Goal: Find specific page/section: Find specific page/section

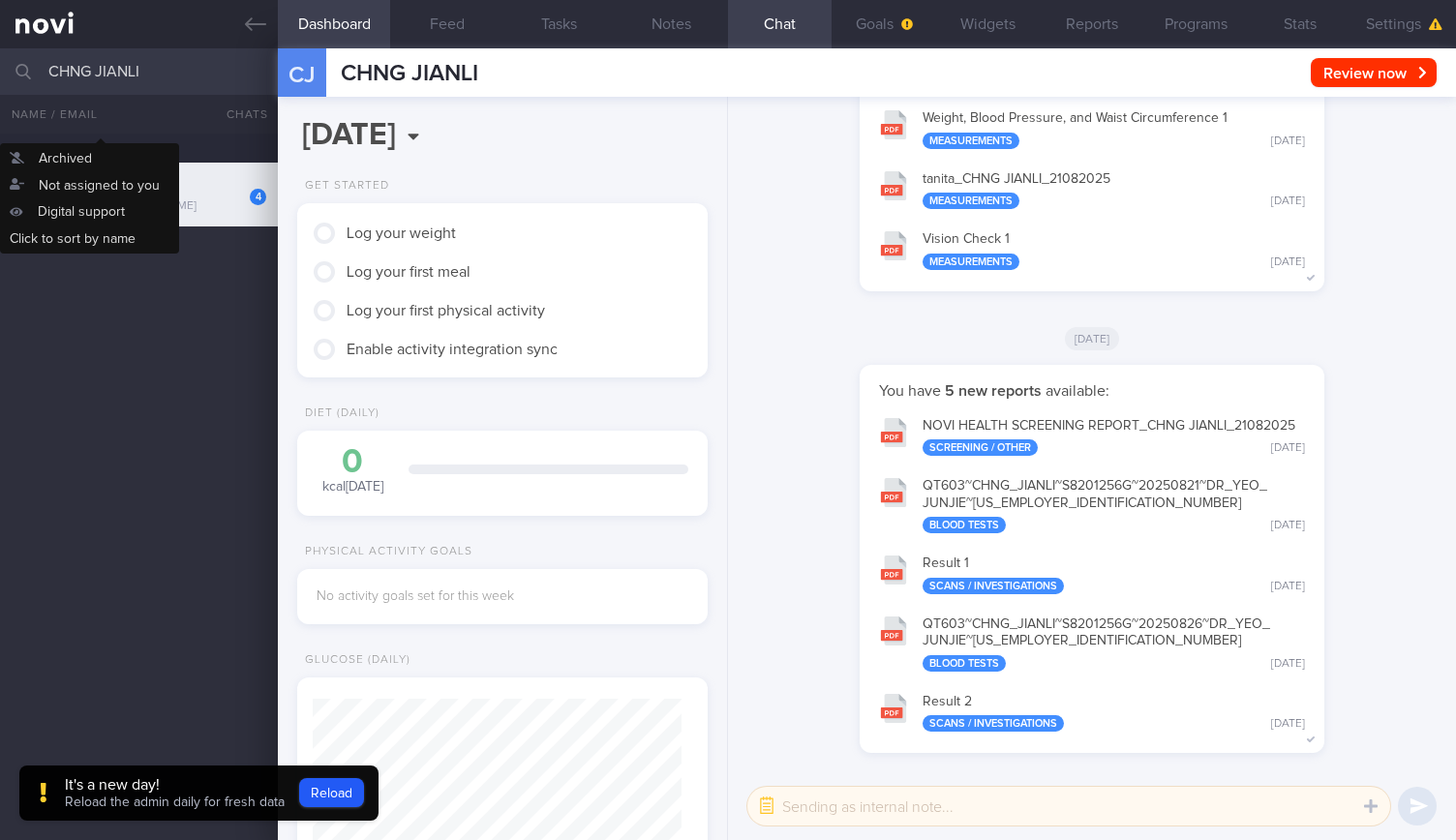
scroll to position [180, 360]
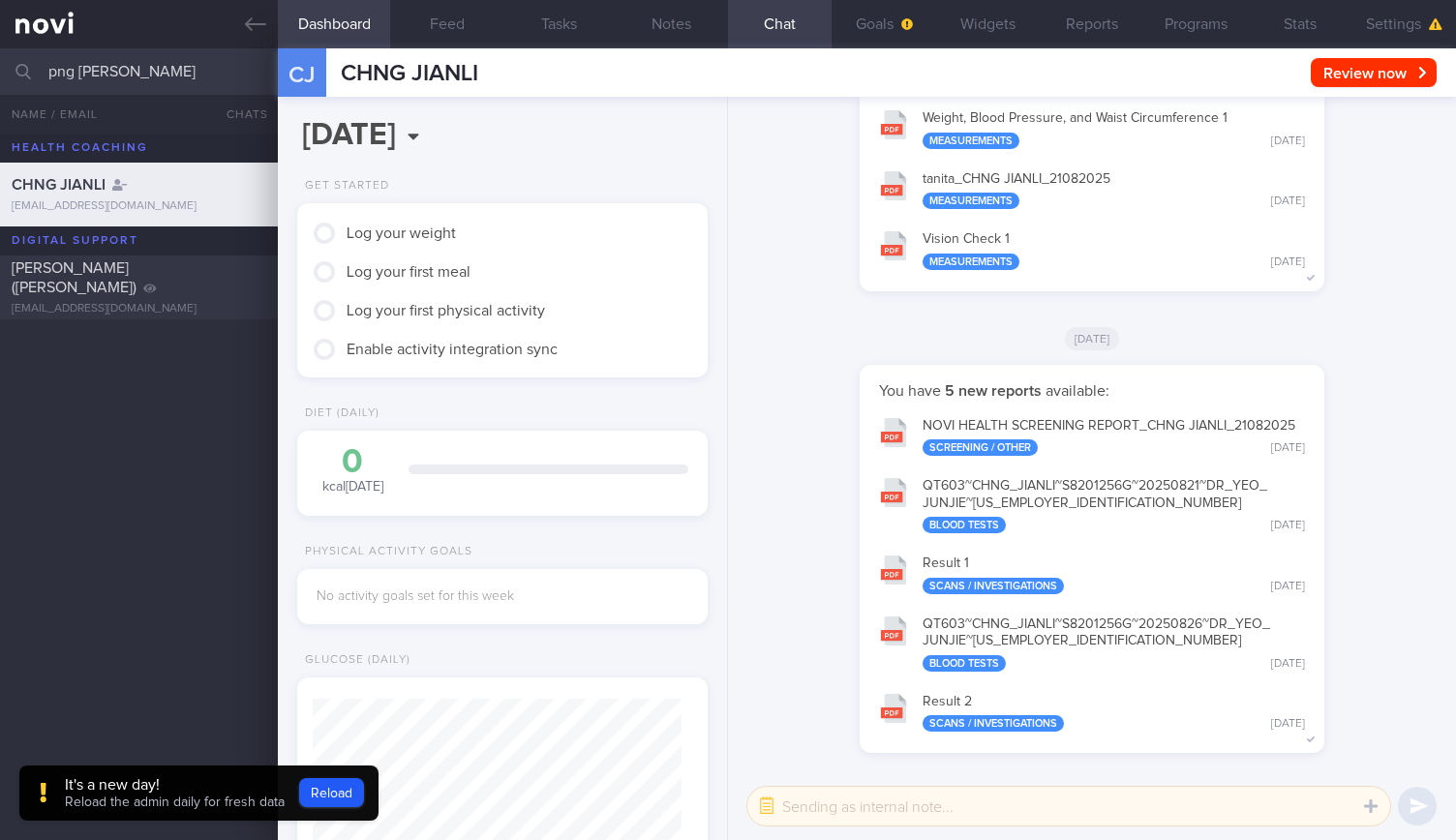
type input "png [PERSON_NAME]"
click at [134, 265] on div "[PERSON_NAME] ([PERSON_NAME]) [EMAIL_ADDRESS][DOMAIN_NAME] 5.7 0.1" at bounding box center [728, 288] width 1456 height 64
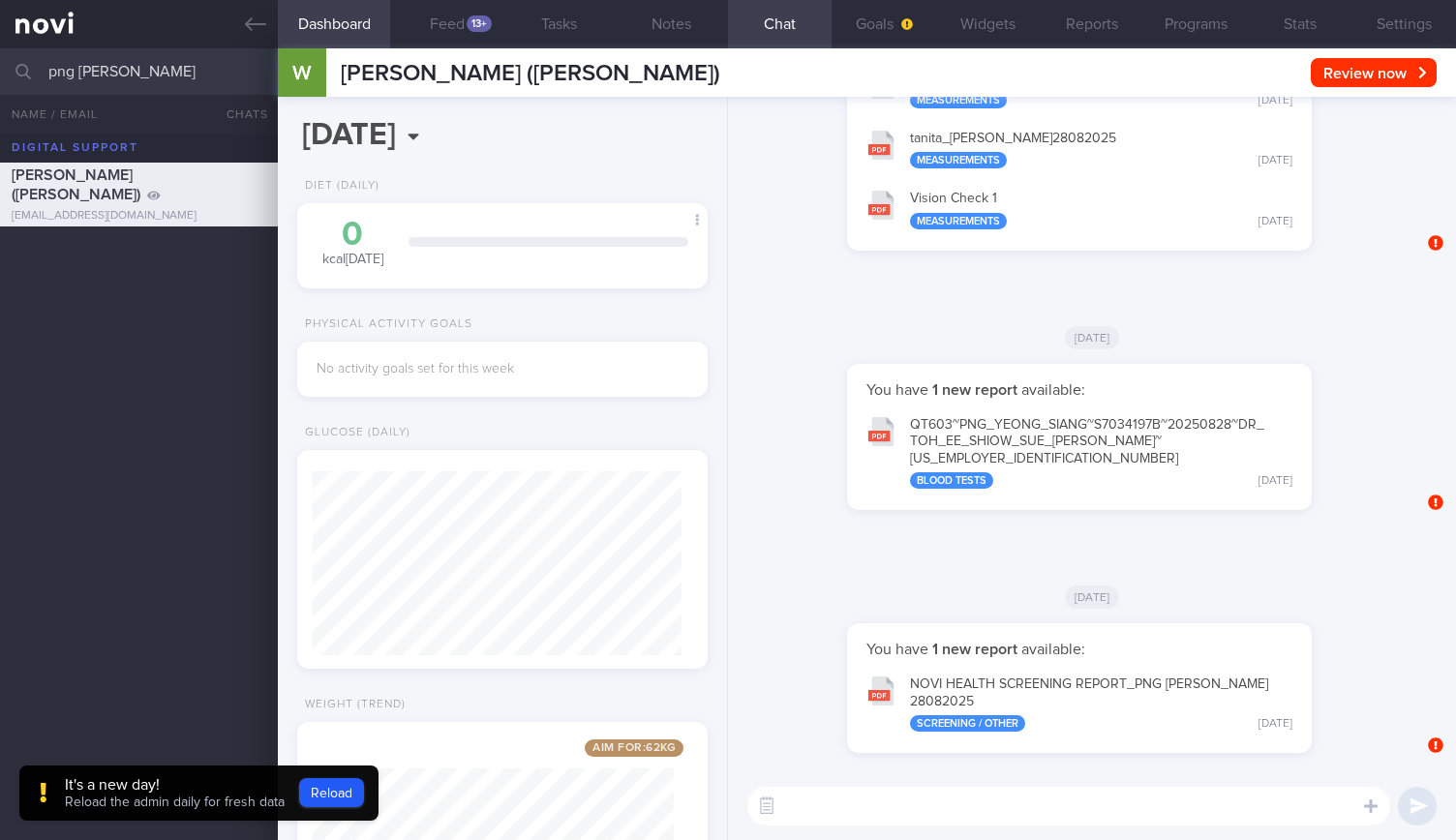
scroll to position [184, 368]
click at [795, 346] on div "[DATE]" at bounding box center [1092, 337] width 705 height 54
click at [1361, 22] on button "Settings" at bounding box center [1404, 24] width 104 height 48
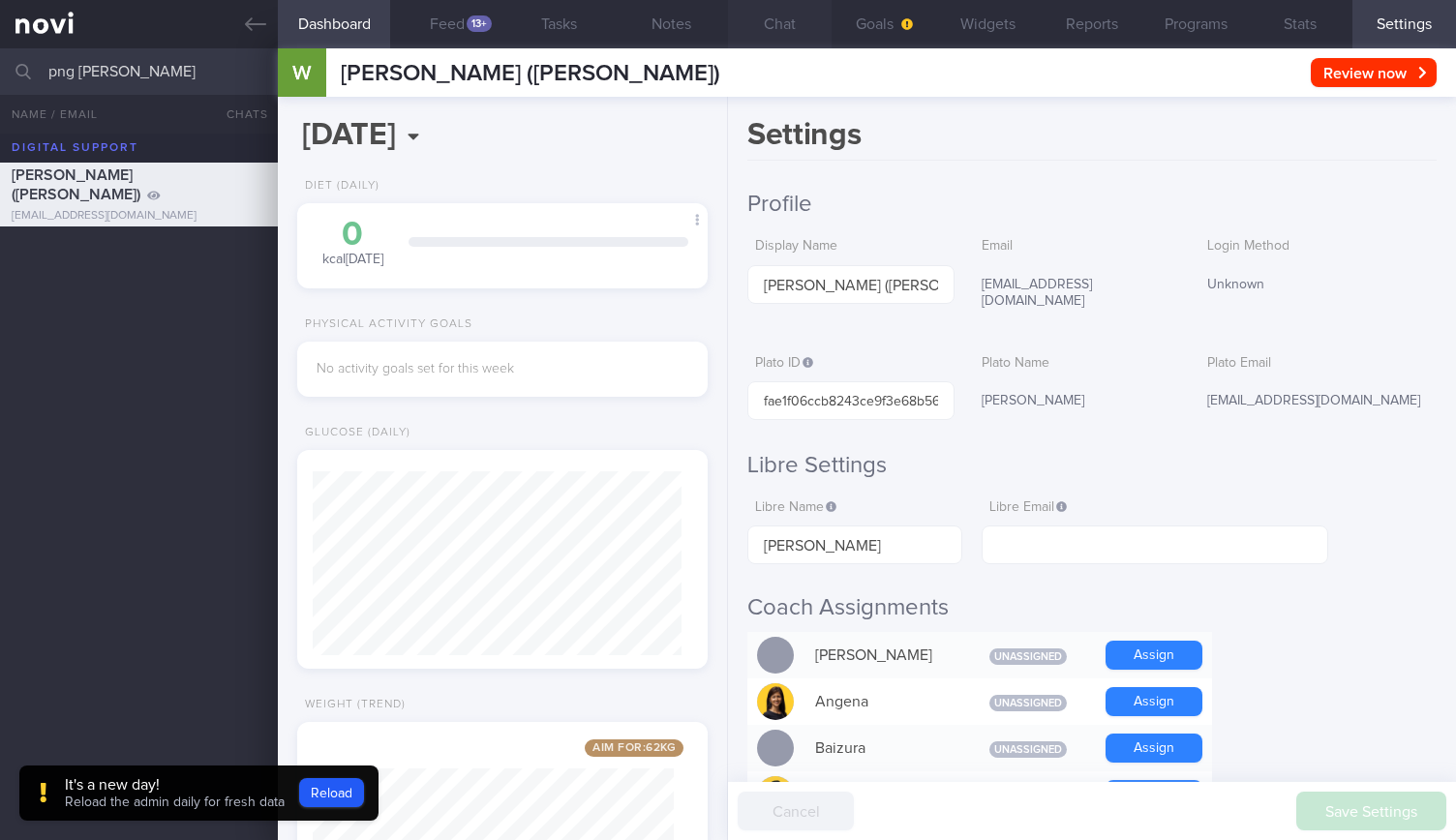
click at [769, 14] on button "Chat" at bounding box center [780, 24] width 104 height 48
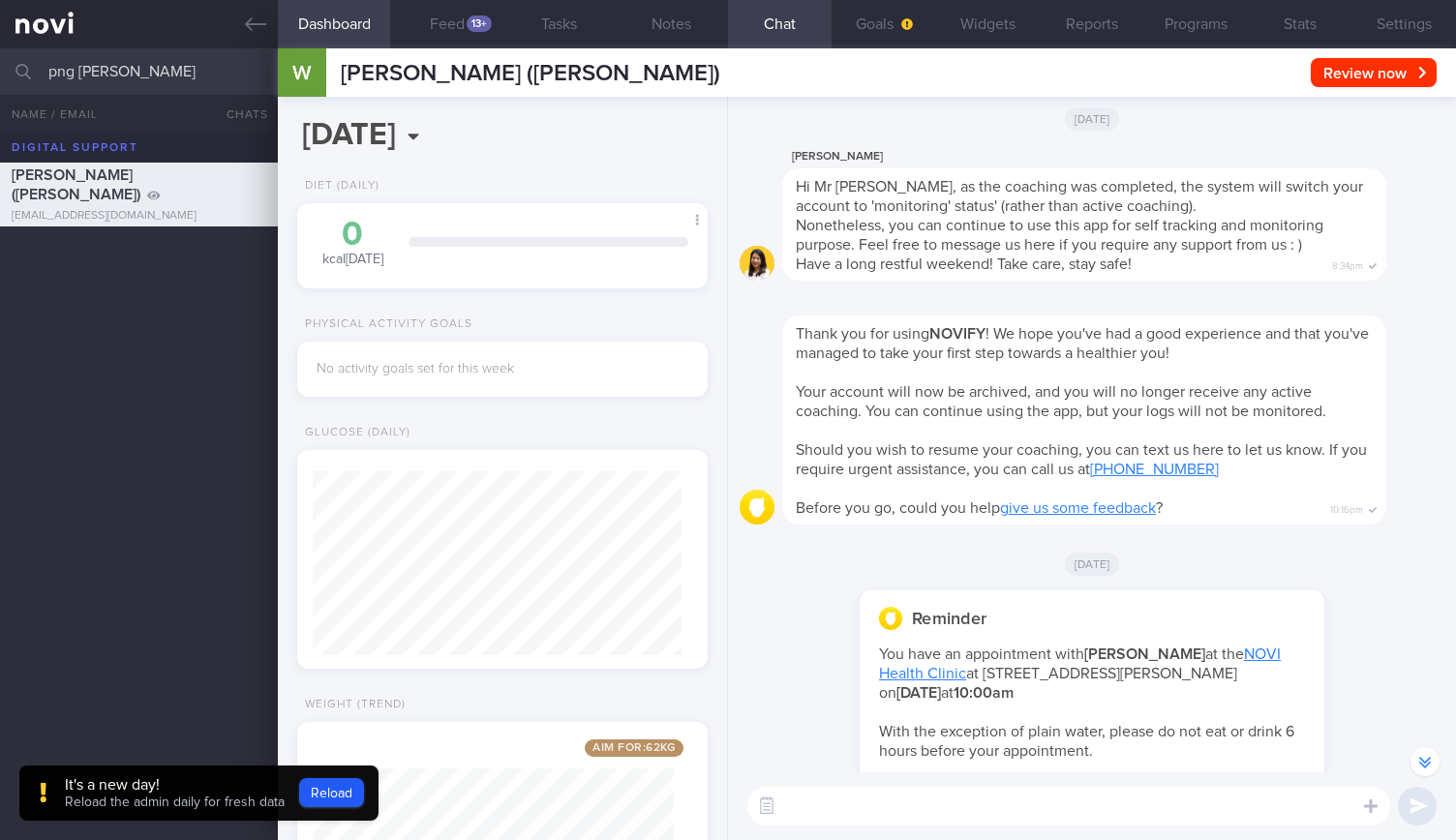
scroll to position [-13962, 0]
